Goal: Task Accomplishment & Management: Use online tool/utility

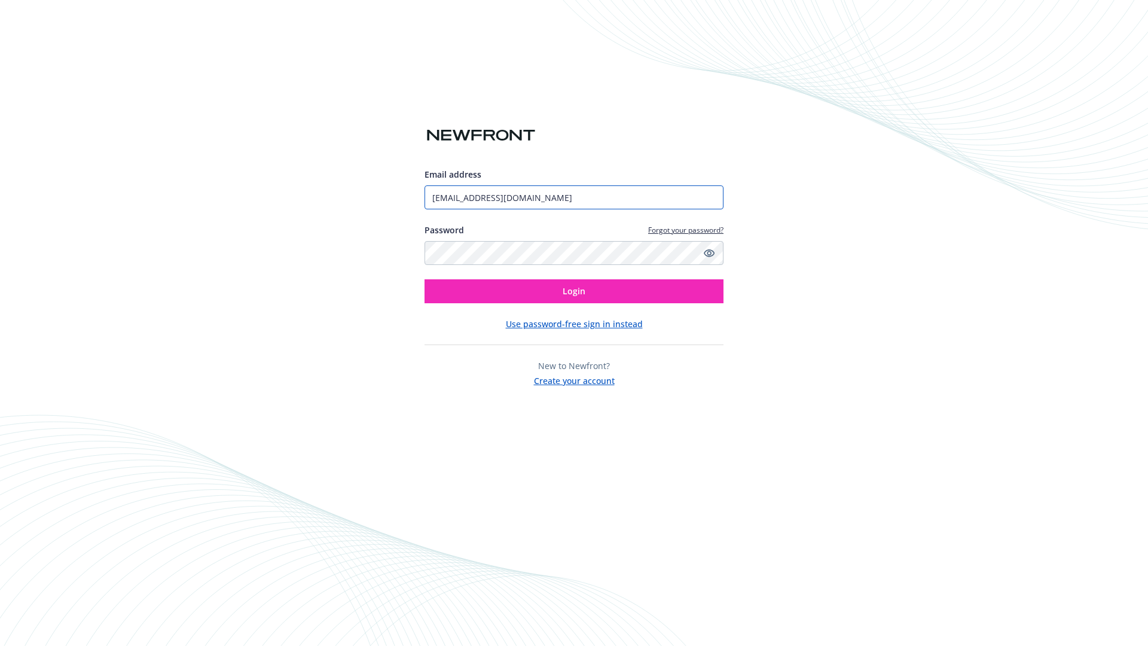
type input "[EMAIL_ADDRESS][DOMAIN_NAME]"
click at [574, 291] on span "Login" at bounding box center [574, 290] width 23 height 11
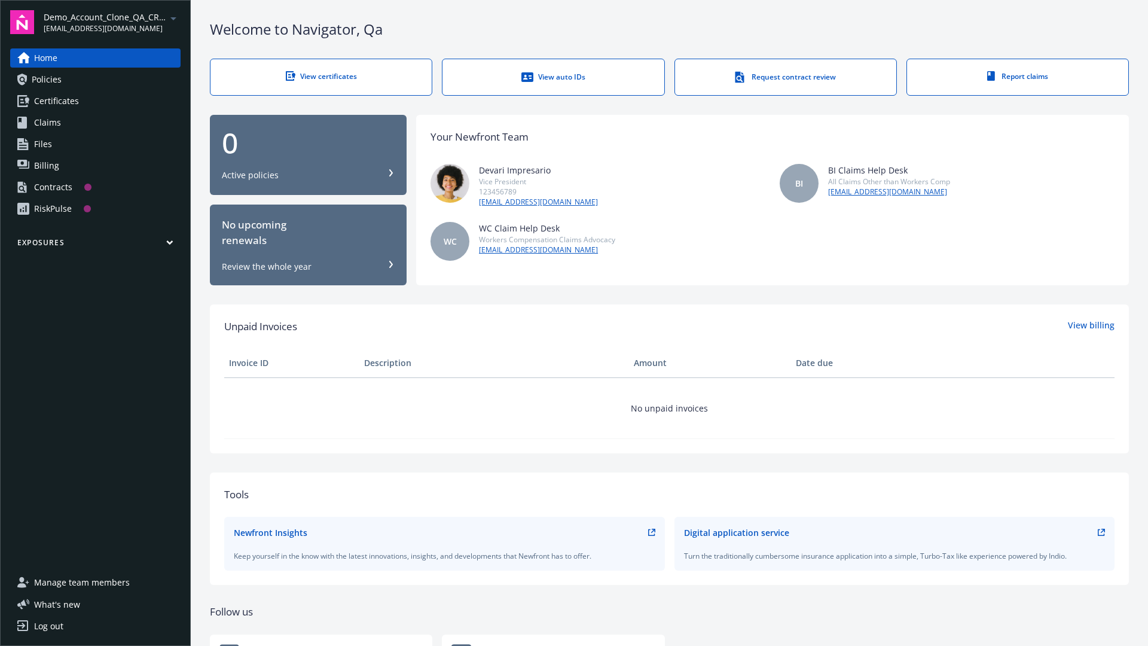
click at [112, 22] on span "Demo_Account_Clone_QA_CR_Tests_Prospect" at bounding box center [105, 17] width 123 height 13
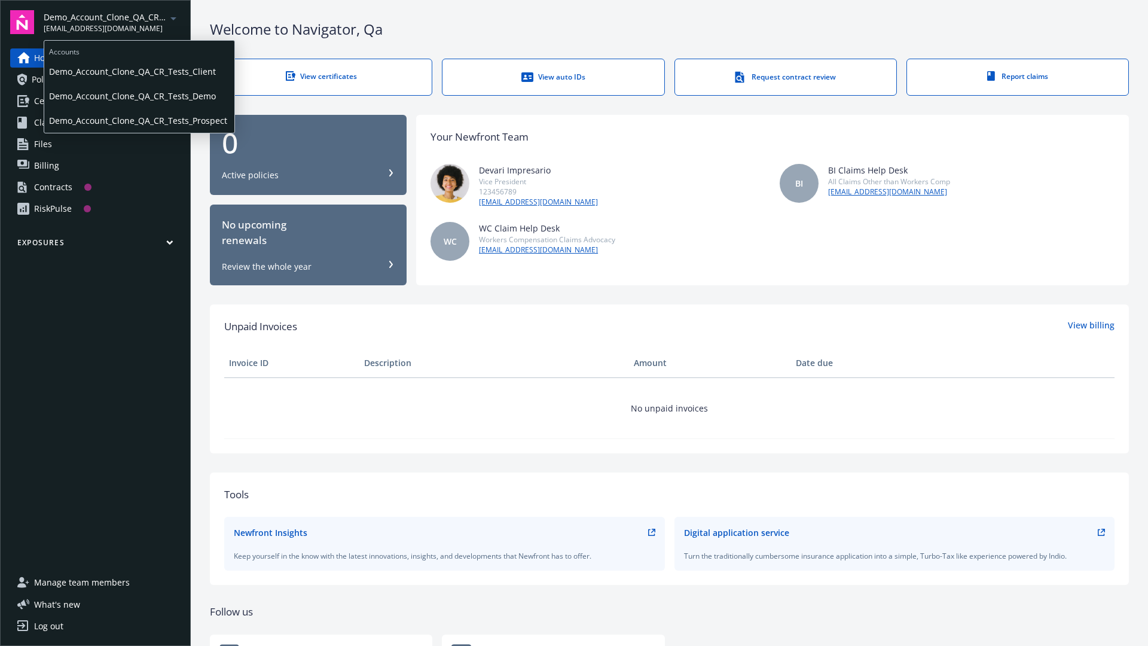
click at [138, 71] on span "Demo_Account_Clone_QA_CR_Tests_Client" at bounding box center [139, 71] width 181 height 25
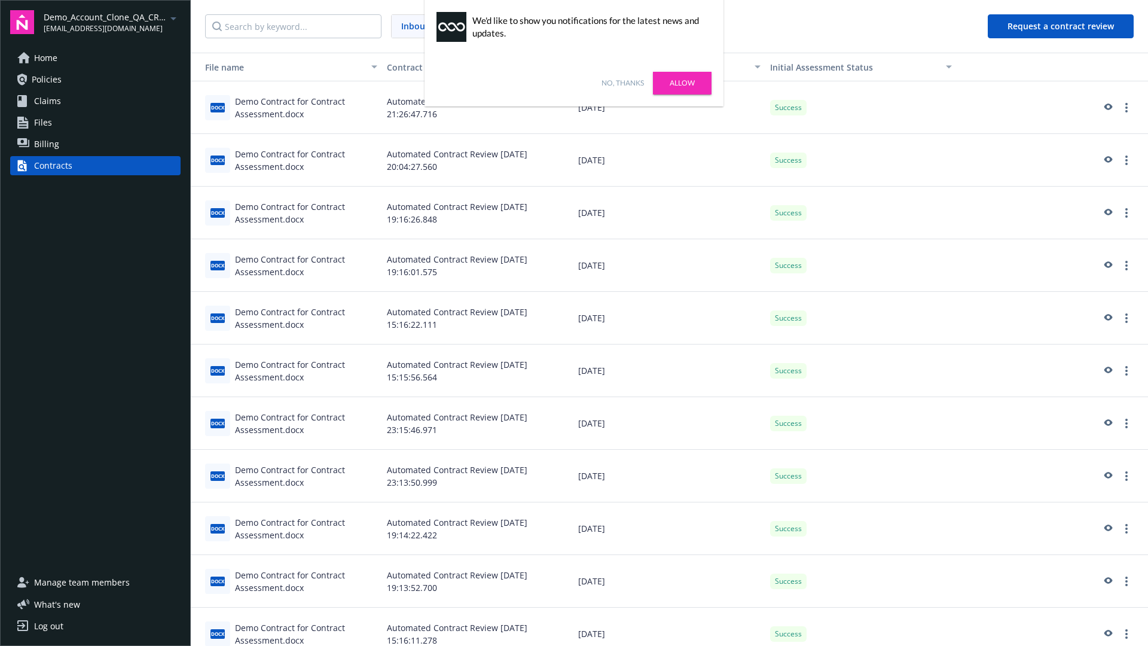
click at [623, 83] on link "No, thanks" at bounding box center [623, 83] width 42 height 11
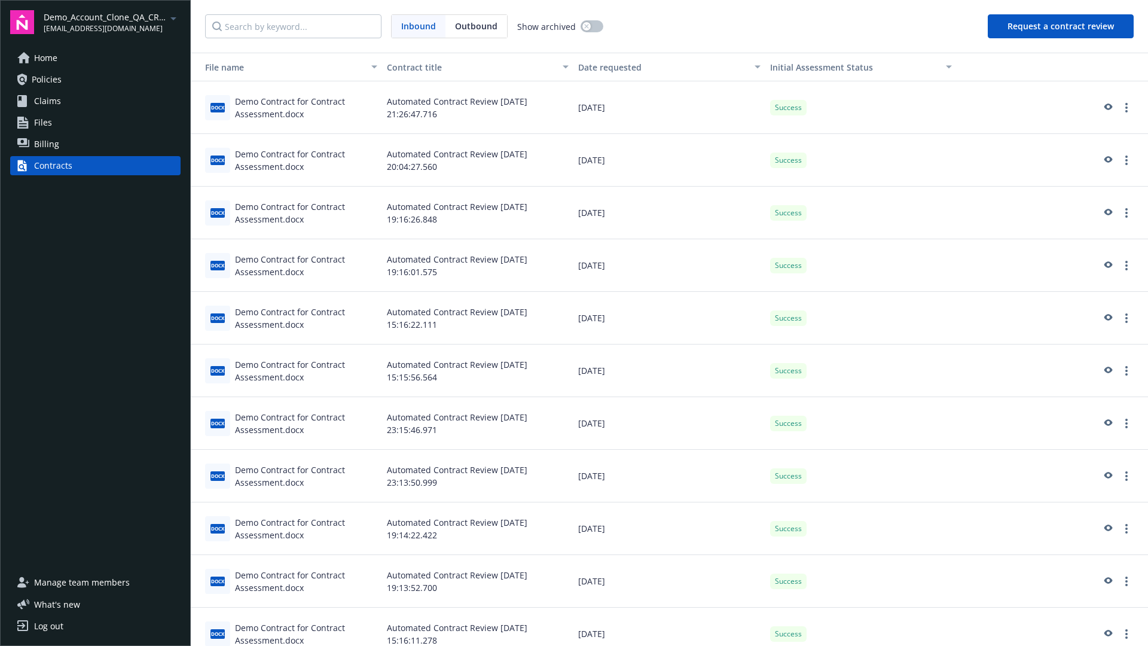
click at [1062, 26] on button "Request a contract review" at bounding box center [1061, 26] width 146 height 24
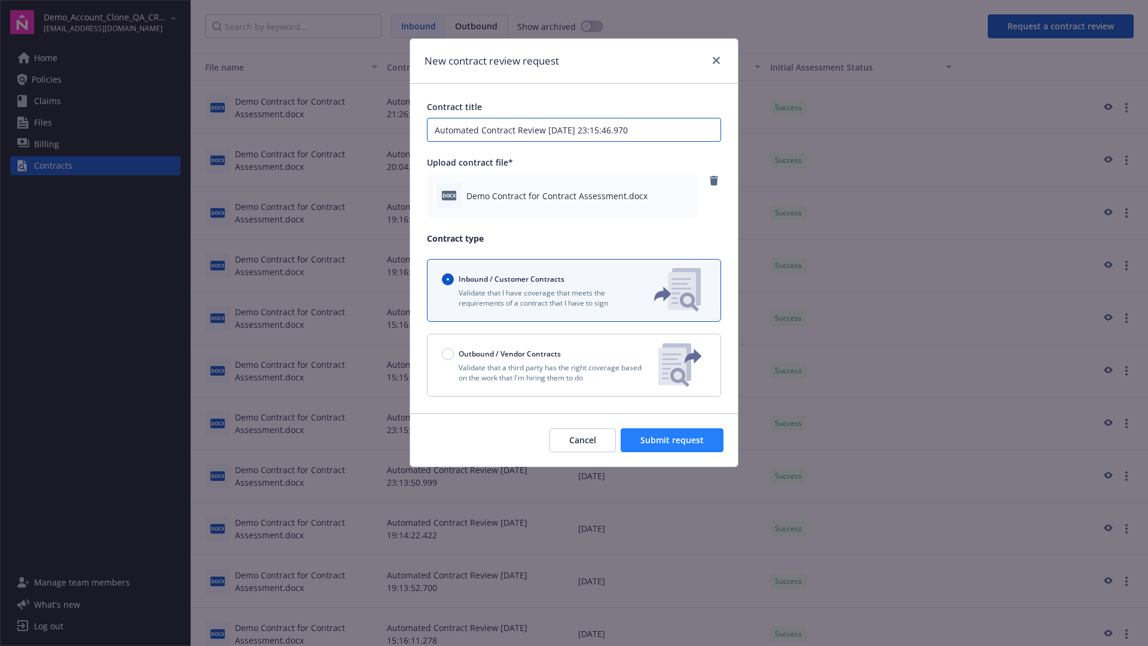
type input "Automated Contract Review 08-19-2025 23:15:46.970"
click at [673, 440] on span "Submit request" at bounding box center [672, 439] width 63 height 11
